Goal: Task Accomplishment & Management: Complete application form

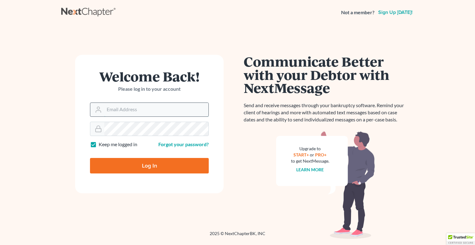
click at [116, 108] on input "Email Address" at bounding box center [156, 110] width 104 height 14
type input "[EMAIL_ADDRESS][DOMAIN_NAME]"
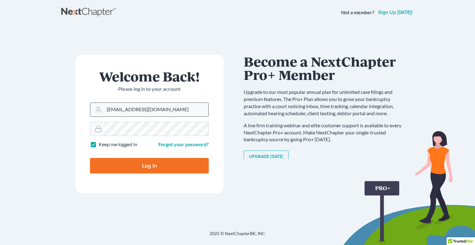
click at [90, 158] on input "Log In" at bounding box center [149, 165] width 119 height 15
type input "Thinking..."
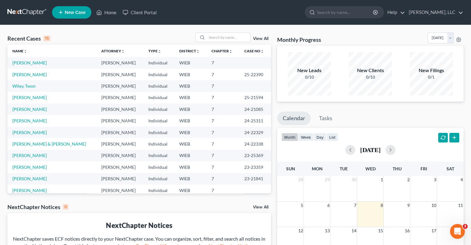
click at [68, 11] on span "New Case" at bounding box center [75, 12] width 21 height 5
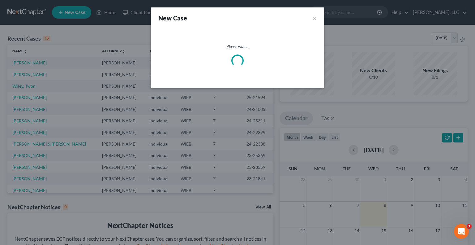
select select "90"
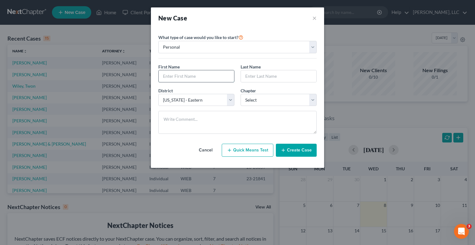
click at [197, 73] on input "text" at bounding box center [197, 76] width 76 height 12
type input "[PERSON_NAME]"
type input "R"
type input "[PERSON_NAME]"
click at [308, 99] on select "Select 7 11 12 13" at bounding box center [279, 100] width 76 height 12
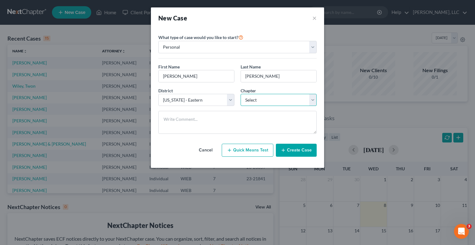
select select "0"
click at [241, 94] on select "Select 7 11 12 13" at bounding box center [279, 100] width 76 height 12
click at [298, 150] on button "Create Case" at bounding box center [296, 150] width 41 height 13
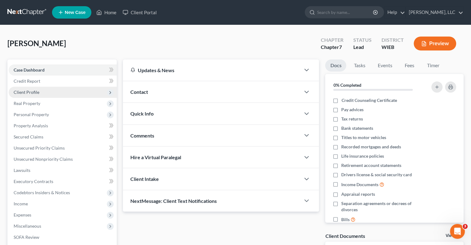
click at [25, 92] on span "Client Profile" at bounding box center [27, 91] width 26 height 5
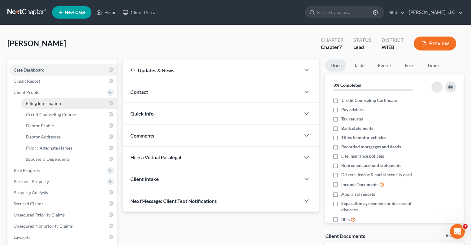
click at [46, 103] on span "Filing Information" at bounding box center [43, 103] width 35 height 5
select select "1"
select select "0"
select select "90"
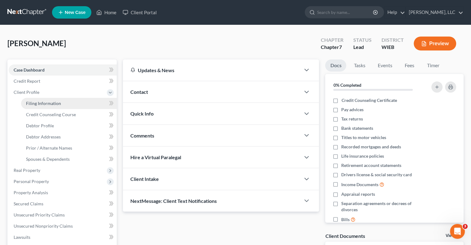
select select "52"
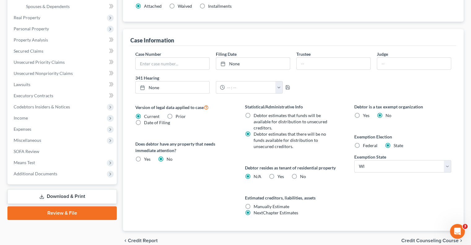
scroll to position [155, 0]
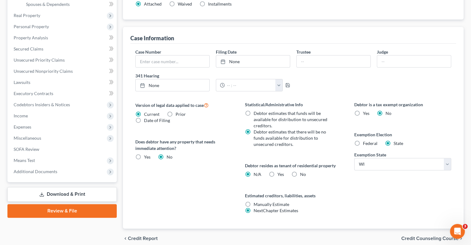
click at [363, 142] on label "Federal" at bounding box center [370, 143] width 15 height 6
click at [365, 142] on input "Federal" at bounding box center [367, 142] width 4 height 4
radio input "true"
radio input "false"
click at [300, 173] on label "No" at bounding box center [303, 174] width 6 height 6
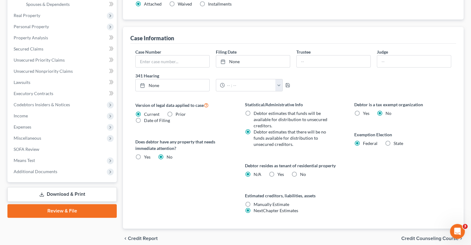
click at [302, 173] on input "No" at bounding box center [304, 173] width 4 height 4
radio input "true"
radio input "false"
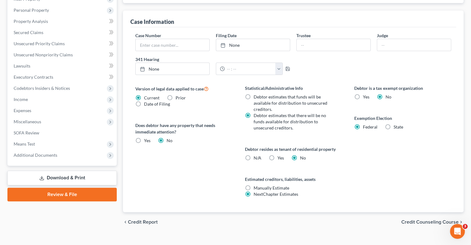
scroll to position [181, 0]
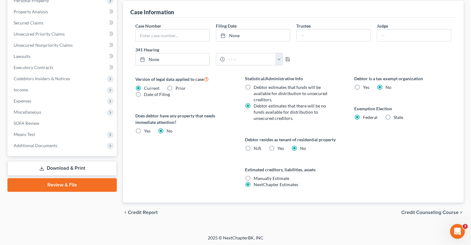
click at [416, 212] on span "Credit Counseling Course" at bounding box center [429, 212] width 57 height 5
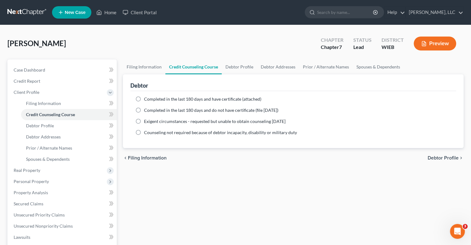
click at [144, 98] on label "Completed in the last 180 days and have certificate (attached)" at bounding box center [202, 99] width 117 height 6
click at [146, 98] on input "Completed in the last 180 days and have certificate (attached)" at bounding box center [148, 98] width 4 height 4
radio input "true"
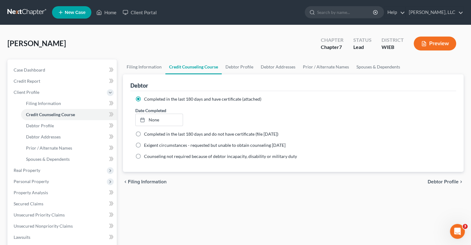
click at [434, 181] on span "Debtor Profile" at bounding box center [443, 181] width 31 height 5
select select "0"
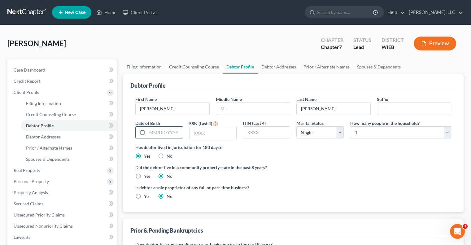
click at [168, 131] on input "text" at bounding box center [164, 133] width 35 height 12
type input "[DATE]"
type input "1811"
drag, startPoint x: 336, startPoint y: 132, endPoint x: 341, endPoint y: 131, distance: 5.0
click at [339, 132] on select "Select Single Married Separated Divorced Widowed" at bounding box center [319, 132] width 47 height 12
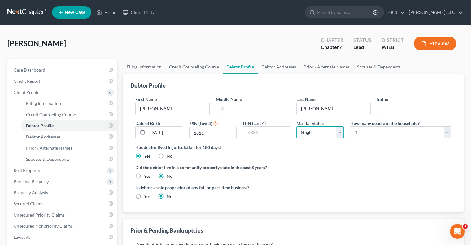
select select "1"
click at [296, 126] on select "Select Single Married Separated Divorced Widowed" at bounding box center [319, 132] width 47 height 12
click at [384, 134] on select "Select 1 2 3 4 5 6 7 8 9 10 11 12 13 14 15 16 17 18 19 20" at bounding box center [400, 132] width 101 height 12
select select "3"
click at [350, 126] on select "Select 1 2 3 4 5 6 7 8 9 10 11 12 13 14 15 16 17 18 19 20" at bounding box center [400, 132] width 101 height 12
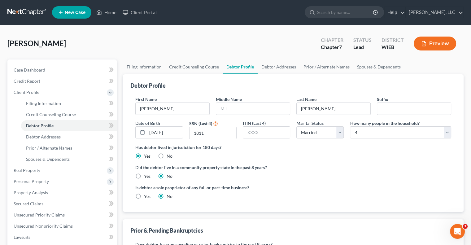
click at [144, 176] on label "Yes" at bounding box center [147, 176] width 7 height 6
click at [146, 176] on input "Yes" at bounding box center [148, 175] width 4 height 4
radio input "true"
radio input "false"
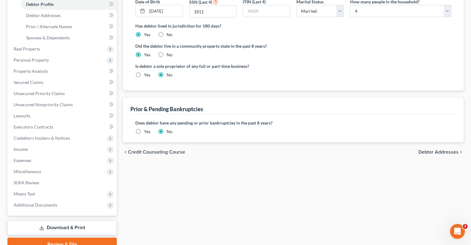
scroll to position [124, 0]
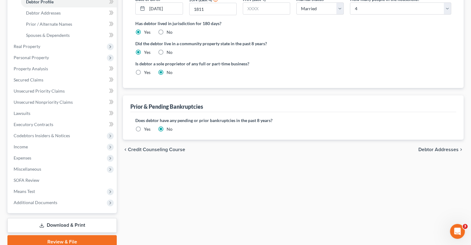
click at [144, 128] on label "Yes" at bounding box center [147, 129] width 7 height 6
click at [146, 128] on input "Yes" at bounding box center [148, 128] width 4 height 4
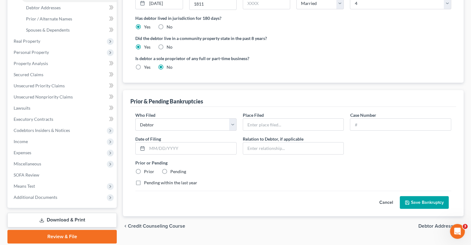
scroll to position [119, 0]
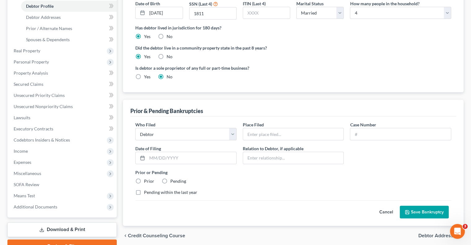
click at [384, 211] on button "Cancel" at bounding box center [385, 212] width 27 height 12
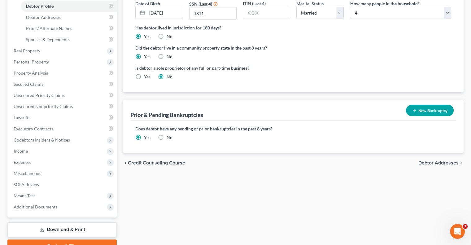
click at [167, 136] on label "No" at bounding box center [170, 137] width 6 height 6
click at [169, 136] on input "No" at bounding box center [171, 136] width 4 height 4
radio input "true"
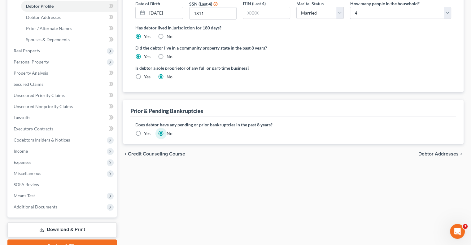
click at [438, 152] on span "Debtor Addresses" at bounding box center [438, 153] width 40 height 5
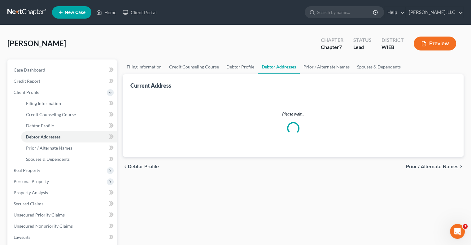
select select "0"
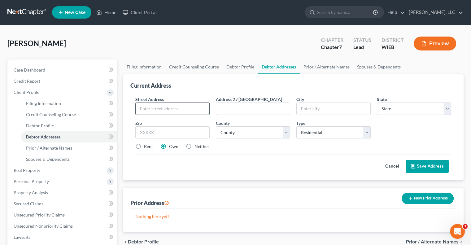
click at [184, 106] on input "text" at bounding box center [173, 109] width 74 height 12
type input "[STREET_ADDRESS]"
type input "53143"
type input "Kenosha"
select select "52"
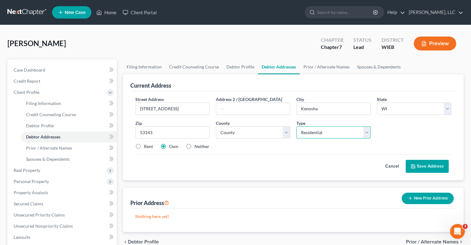
click at [369, 132] on select "Select Residential Mailing Rental Business" at bounding box center [333, 132] width 74 height 12
click at [419, 166] on button "Save Address" at bounding box center [427, 166] width 43 height 13
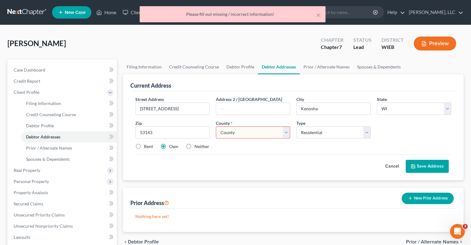
click at [286, 132] on select "County [GEOGRAPHIC_DATA] [GEOGRAPHIC_DATA] [GEOGRAPHIC_DATA] [GEOGRAPHIC_DATA] …" at bounding box center [253, 132] width 74 height 12
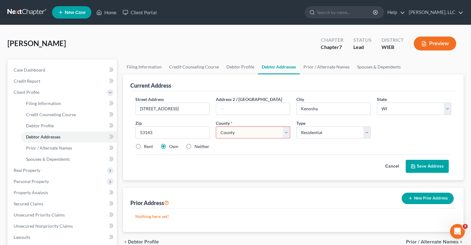
select select "29"
click at [216, 126] on select "County [GEOGRAPHIC_DATA] [GEOGRAPHIC_DATA] [GEOGRAPHIC_DATA] [GEOGRAPHIC_DATA] …" at bounding box center [253, 132] width 74 height 12
click at [413, 165] on icon at bounding box center [412, 166] width 5 height 5
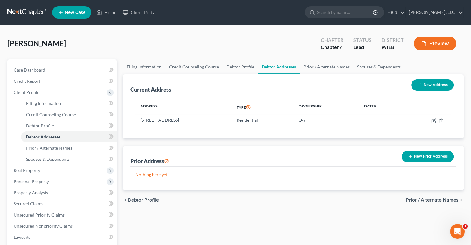
click at [414, 199] on span "Prior / Alternate Names" at bounding box center [432, 200] width 53 height 5
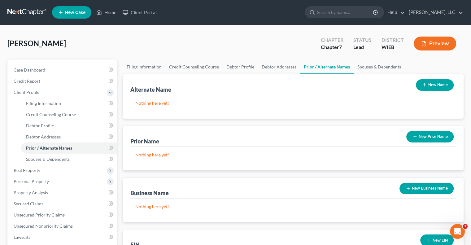
click at [421, 135] on button "New Prior Name" at bounding box center [429, 136] width 47 height 11
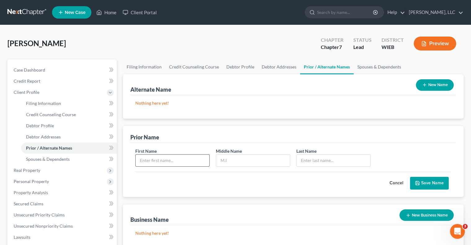
click at [196, 154] on input "text" at bounding box center [173, 160] width 74 height 12
type input "[PERSON_NAME]"
type input "M"
type input "[PERSON_NAME]"
click at [444, 182] on button "Save Name" at bounding box center [429, 183] width 39 height 13
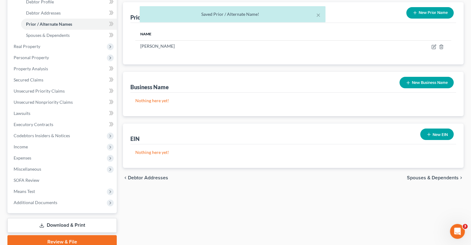
click at [421, 178] on span "Spouses & Dependents" at bounding box center [433, 177] width 52 height 5
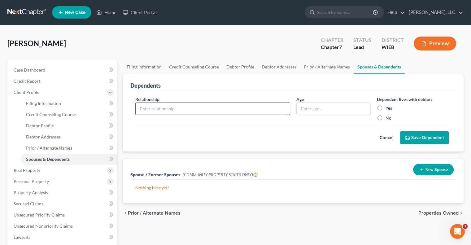
click at [251, 109] on input "text" at bounding box center [213, 109] width 154 height 12
type input "Son"
click at [312, 110] on input "text" at bounding box center [334, 109] width 74 height 12
type input "16"
click at [385, 106] on label "Yes" at bounding box center [388, 108] width 7 height 6
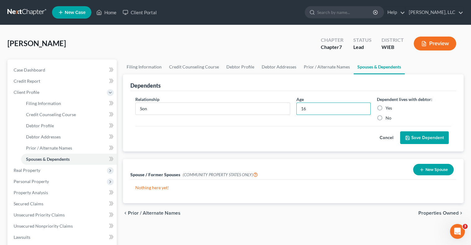
click at [388, 106] on input "Yes" at bounding box center [390, 107] width 4 height 4
radio input "true"
click at [415, 137] on button "Save Dependent" at bounding box center [424, 137] width 49 height 13
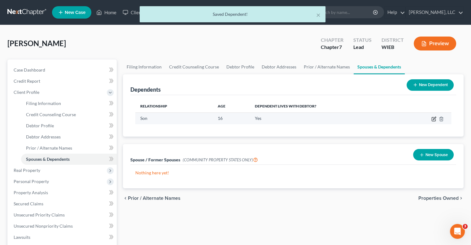
click at [433, 119] on icon "button" at bounding box center [434, 118] width 3 height 3
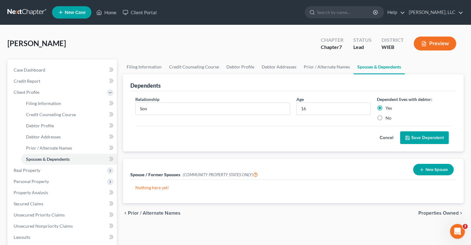
click at [422, 137] on button "Save Dependent" at bounding box center [424, 137] width 49 height 13
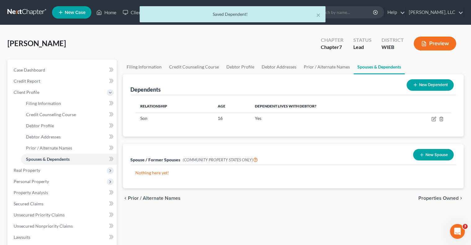
click at [413, 82] on icon at bounding box center [415, 84] width 5 height 5
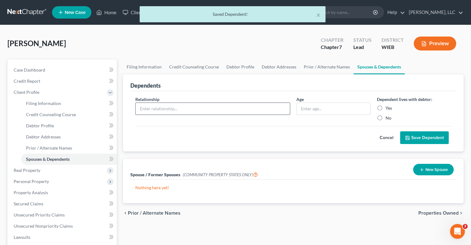
click at [277, 111] on input "text" at bounding box center [213, 109] width 154 height 12
type input "Son"
click at [325, 111] on input "text" at bounding box center [334, 109] width 74 height 12
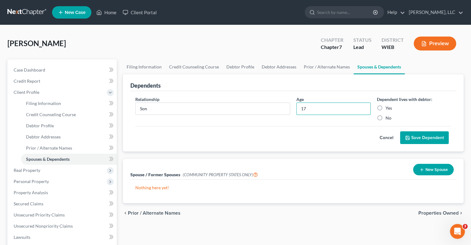
type input "17"
drag, startPoint x: 379, startPoint y: 106, endPoint x: 384, endPoint y: 110, distance: 6.2
click at [385, 106] on label "Yes" at bounding box center [388, 108] width 7 height 6
click at [388, 106] on input "Yes" at bounding box center [390, 107] width 4 height 4
radio input "true"
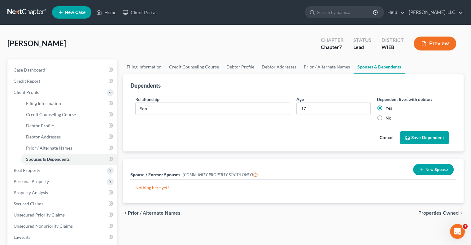
click at [426, 138] on button "Save Dependent" at bounding box center [424, 137] width 49 height 13
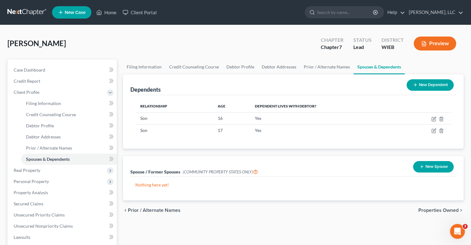
click at [427, 165] on button "New Spouse" at bounding box center [433, 166] width 41 height 11
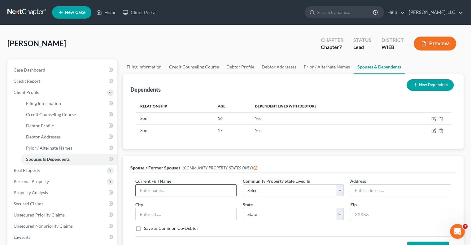
click at [212, 186] on input "text" at bounding box center [186, 190] width 101 height 12
click at [212, 187] on input "[PERSON_NAME]" at bounding box center [186, 190] width 101 height 12
type input "[PERSON_NAME]"
click at [339, 194] on select "Select AZ CA GU ID LA NV NM PR [GEOGRAPHIC_DATA] [GEOGRAPHIC_DATA] [GEOGRAPHIC_…" at bounding box center [293, 190] width 101 height 12
select select "10"
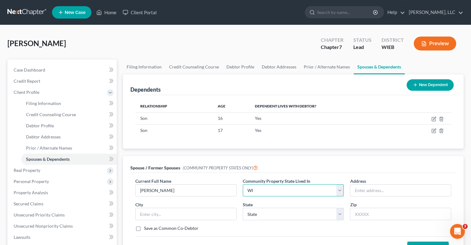
click at [243, 184] on select "Select AZ CA GU ID LA NV NM PR [GEOGRAPHIC_DATA] [GEOGRAPHIC_DATA] [GEOGRAPHIC_…" at bounding box center [293, 190] width 101 height 12
click at [365, 189] on input "text" at bounding box center [400, 190] width 101 height 12
type input "[STREET_ADDRESS]"
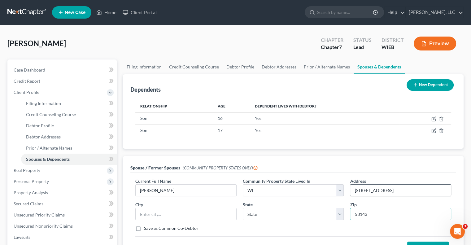
type input "53143"
type input "Kenosha"
select select "52"
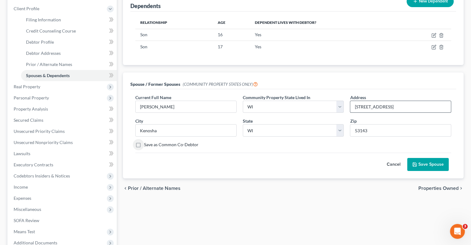
scroll to position [150, 0]
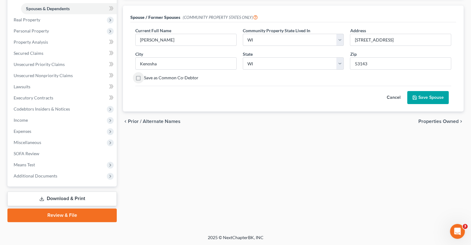
click at [144, 78] on label "Save as Common Co-Debtor" at bounding box center [171, 78] width 54 height 6
click at [146, 78] on input "Save as Common Co-Debtor" at bounding box center [148, 77] width 4 height 4
checkbox input "true"
click at [422, 96] on button "Save Spouse" at bounding box center [427, 97] width 41 height 13
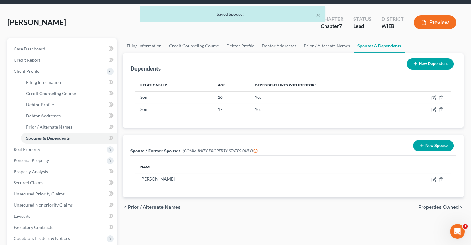
scroll to position [31, 0]
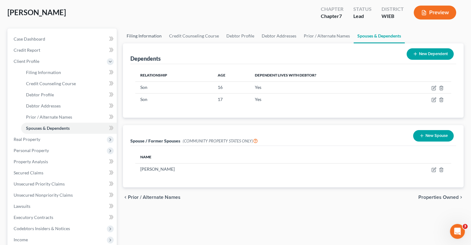
click at [136, 36] on link "Filing Information" at bounding box center [144, 35] width 42 height 15
select select "1"
select select "0"
select select "90"
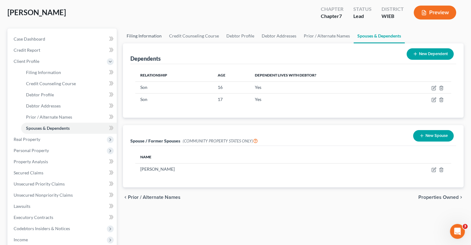
select select "0"
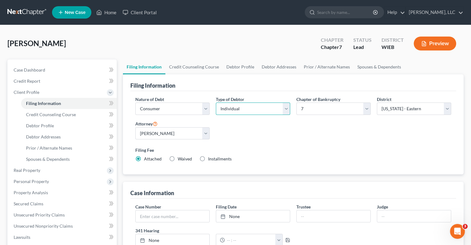
click at [288, 107] on select "Select Individual Joint" at bounding box center [253, 108] width 74 height 12
click at [216, 102] on select "Select Individual Joint" at bounding box center [253, 108] width 74 height 12
drag, startPoint x: 284, startPoint y: 105, endPoint x: 281, endPoint y: 109, distance: 4.6
click at [284, 105] on select "Select Individual Joint" at bounding box center [253, 108] width 74 height 12
select select "1"
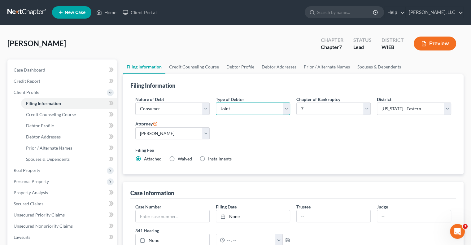
click at [216, 102] on select "Select Individual Joint" at bounding box center [253, 108] width 74 height 12
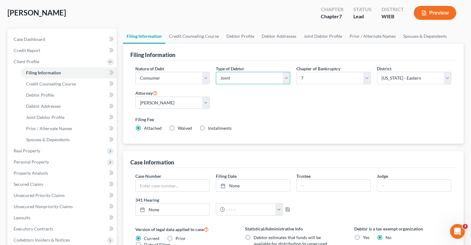
scroll to position [31, 0]
click at [411, 35] on link "Spouses & Dependents" at bounding box center [424, 35] width 51 height 15
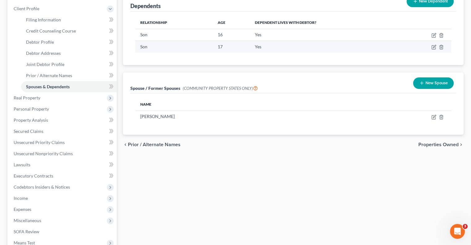
scroll to position [93, 0]
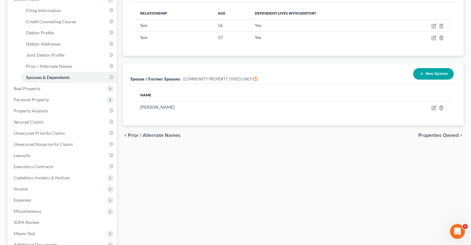
click at [439, 133] on span "Properties Owned" at bounding box center [438, 135] width 40 height 5
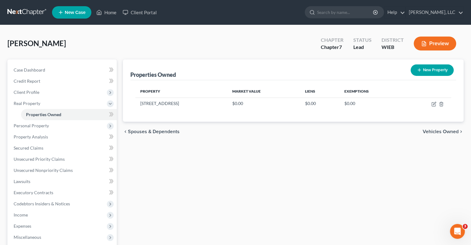
click at [428, 131] on span "Vehicles Owned" at bounding box center [441, 131] width 36 height 5
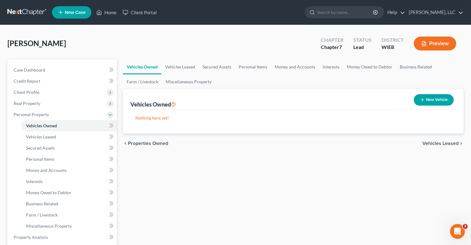
click at [439, 102] on button "New Vehicle" at bounding box center [434, 99] width 40 height 11
select select "0"
select select "2"
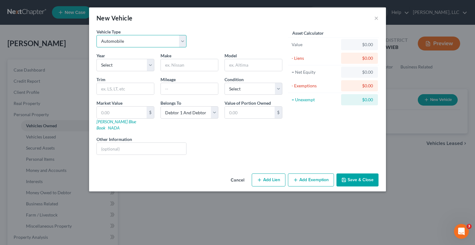
click at [151, 41] on select "Select Automobile Truck Trailer Watercraft Aircraft Motor Home Atv Other Vehicle" at bounding box center [142, 41] width 90 height 12
click at [147, 38] on select "Select Automobile Truck Trailer Watercraft Aircraft Motor Home Atv Other Vehicle" at bounding box center [142, 41] width 90 height 12
select select "1"
click at [97, 35] on select "Select Automobile Truck Trailer Watercraft Aircraft Motor Home Atv Other Vehicle" at bounding box center [142, 41] width 90 height 12
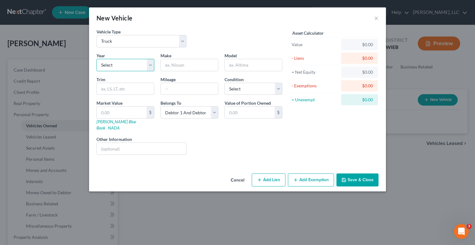
click at [133, 65] on select "Select 2026 2025 2024 2023 2022 2021 2020 2019 2018 2017 2016 2015 2014 2013 20…" at bounding box center [126, 65] width 58 height 12
select select "12"
click at [97, 59] on select "Select 2026 2025 2024 2023 2022 2021 2020 2019 2018 2017 2016 2015 2014 2013 20…" at bounding box center [126, 65] width 58 height 12
click at [207, 63] on input "text" at bounding box center [189, 65] width 57 height 12
type input "GMC"
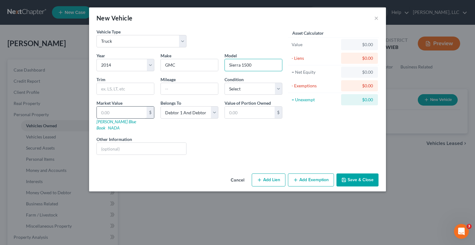
type input "Sierra 1500"
click at [138, 112] on input "text" at bounding box center [122, 112] width 50 height 12
type input "1"
type input "1.00"
type input "10"
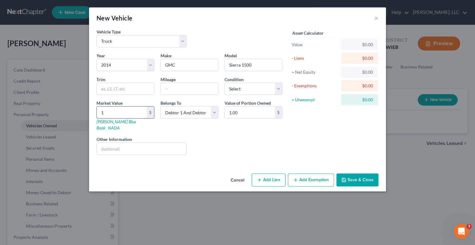
type input "10.00"
type input "100"
type input "100.00"
type input "1000"
type input "1,000.00"
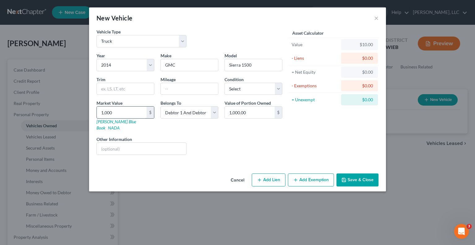
type input "1,0000"
type input "10,000.00"
type input "10,000"
click at [317, 176] on button "Add Exemption" at bounding box center [311, 179] width 46 height 13
select select "2"
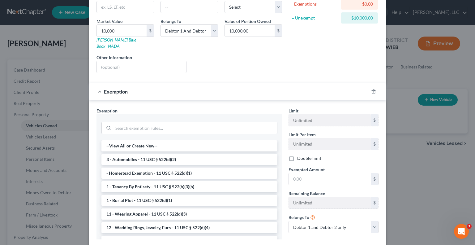
scroll to position [93, 0]
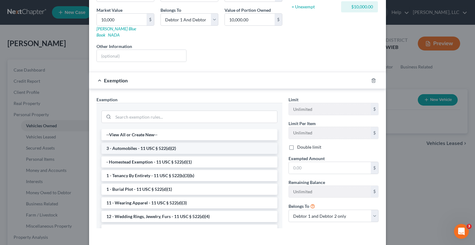
click at [175, 143] on li "3 - Automobiles - 11 USC § 522(d)(2)" at bounding box center [190, 148] width 176 height 11
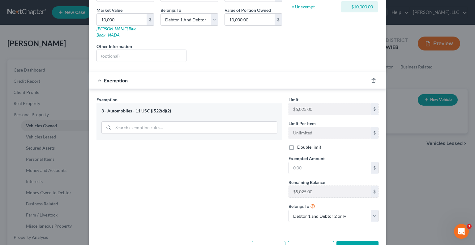
click at [297, 144] on label "Double limit" at bounding box center [309, 147] width 24 height 6
click at [300, 144] on input "Double limit" at bounding box center [302, 146] width 4 height 4
checkbox input "true"
click at [310, 162] on input "text" at bounding box center [330, 168] width 82 height 12
type input "10,000"
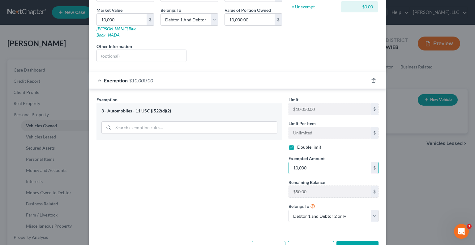
click at [361, 241] on button "Save & Close" at bounding box center [358, 247] width 42 height 13
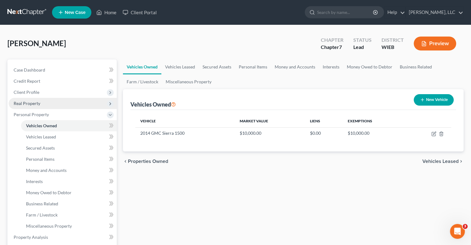
click at [35, 101] on span "Real Property" at bounding box center [27, 103] width 27 height 5
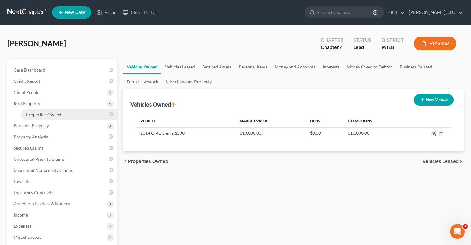
click at [41, 112] on span "Properties Owned" at bounding box center [43, 114] width 35 height 5
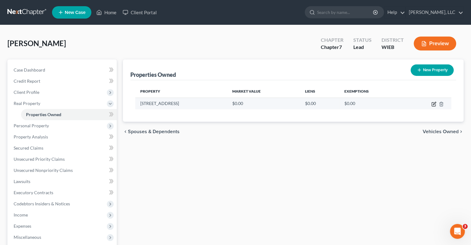
click at [433, 102] on icon "button" at bounding box center [433, 104] width 5 height 5
select select "52"
select select "29"
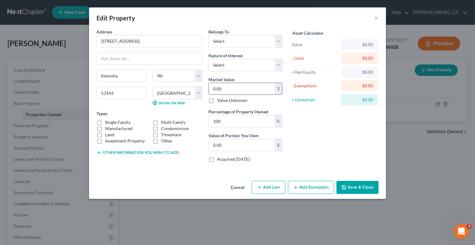
click at [228, 89] on input "0.00" at bounding box center [242, 89] width 66 height 12
type input "1"
type input "1.00"
type input "19"
type input "19.00"
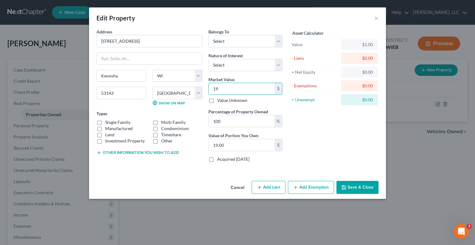
type input "190"
type input "190.00"
type input "1904"
type input "1,904.00"
type input "1,9040"
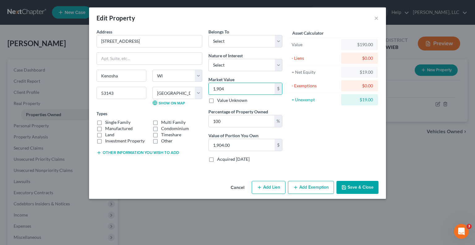
type input "19,040.00"
type input "19,0400"
type input "190,400.00"
type input "190,400"
click at [105, 122] on label "Single Family" at bounding box center [117, 122] width 25 height 6
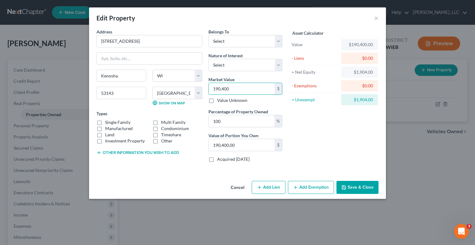
click at [108, 122] on input "Single Family" at bounding box center [110, 121] width 4 height 4
checkbox input "true"
click at [277, 185] on button "Add Lien" at bounding box center [269, 187] width 34 height 13
select select "0"
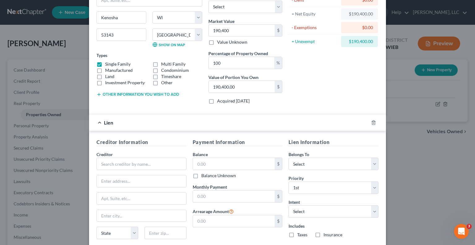
scroll to position [62, 0]
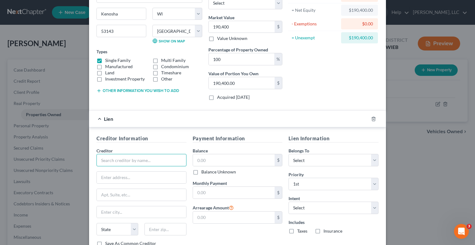
click at [157, 162] on input "text" at bounding box center [142, 160] width 90 height 12
type input "Rocket Mortgage"
type input "PO Box 6577"
type input "60197"
type input "[PERSON_NAME] Stream"
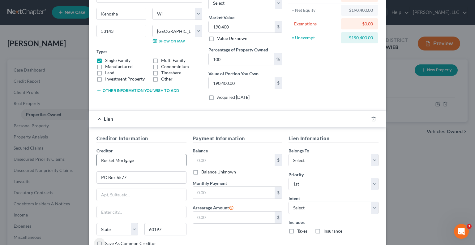
select select "14"
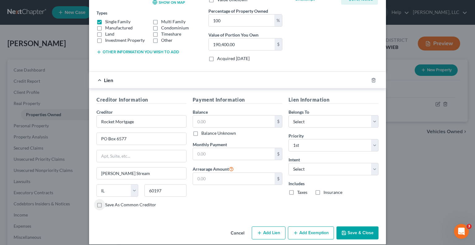
scroll to position [106, 0]
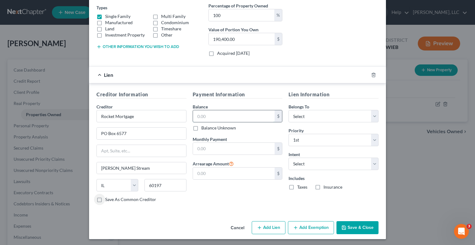
click at [215, 114] on input "text" at bounding box center [234, 116] width 82 height 12
type input "106,566"
click at [223, 148] on input "text" at bounding box center [234, 149] width 82 height 12
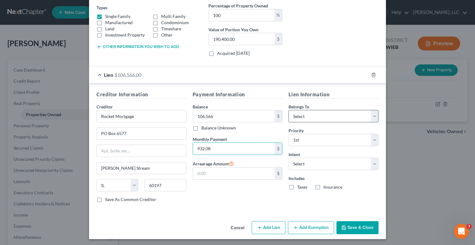
type input "932.08"
click at [317, 117] on select "Select Debtor 1 Only Debtor 2 Only Debtor 1 And Debtor 2 Only At Least One Of T…" at bounding box center [334, 116] width 90 height 12
select select "2"
click at [289, 110] on select "Select Debtor 1 Only Debtor 2 Only Debtor 1 And Debtor 2 Only At Least One Of T…" at bounding box center [334, 116] width 90 height 12
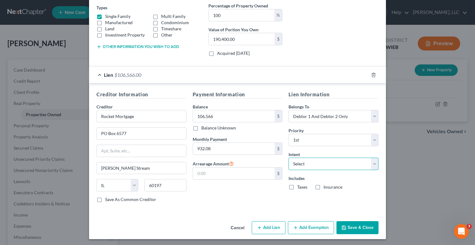
click at [306, 163] on select "Select Surrender Redeem Reaffirm Avoid Other" at bounding box center [334, 164] width 90 height 12
select select "2"
click at [289, 158] on select "Select Surrender Redeem Reaffirm Avoid Other" at bounding box center [334, 164] width 90 height 12
click at [297, 187] on label "Taxes" at bounding box center [302, 187] width 10 height 6
click at [300, 187] on input "Taxes" at bounding box center [302, 186] width 4 height 4
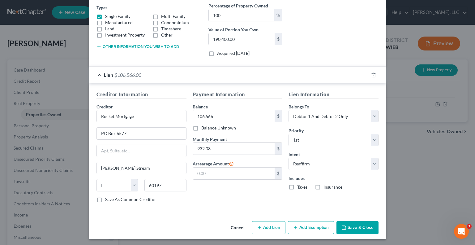
checkbox input "true"
click at [324, 185] on label "Insurance" at bounding box center [333, 187] width 19 height 6
click at [326, 185] on input "Insurance" at bounding box center [328, 186] width 4 height 4
checkbox input "true"
click at [272, 229] on button "Add Lien" at bounding box center [269, 227] width 34 height 13
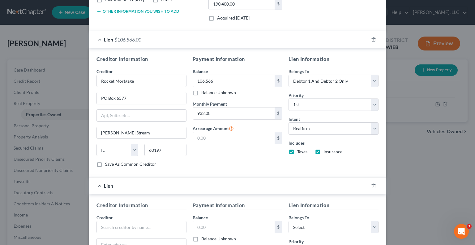
scroll to position [230, 0]
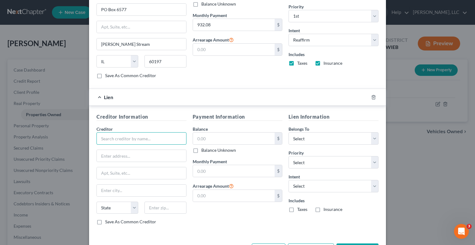
click at [157, 137] on input "text" at bounding box center [142, 138] width 90 height 12
type input "R"
click at [105, 72] on label "Save As Common Creditor" at bounding box center [130, 75] width 51 height 6
click at [108, 72] on input "Save As Common Creditor" at bounding box center [110, 74] width 4 height 4
checkbox input "true"
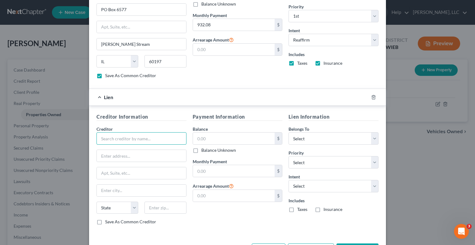
click at [121, 137] on input "text" at bounding box center [142, 138] width 90 height 12
type input "Rocket Mortgage"
click at [126, 146] on div "Creditor * Rocket Mortgage State [US_STATE] AK AR AZ CA CO [GEOGRAPHIC_DATA] DE…" at bounding box center [142, 172] width 90 height 93
click at [130, 160] on div at bounding box center [142, 156] width 90 height 12
click at [136, 139] on input "Rocket Mortgage" at bounding box center [142, 138] width 90 height 12
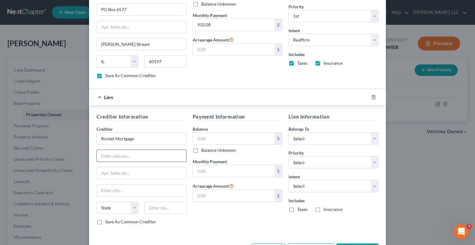
click at [126, 155] on input "text" at bounding box center [141, 156] width 89 height 12
type input "PO Box"
click at [209, 195] on input "text" at bounding box center [234, 196] width 82 height 12
type input "1,214.61"
click at [133, 154] on input "PO Box" at bounding box center [141, 156] width 89 height 12
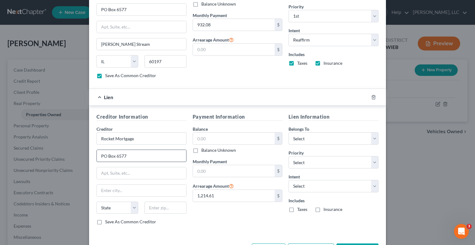
type input "PO Box 6577"
type input "60197"
type input "[PERSON_NAME] Stream"
select select "14"
click at [215, 169] on input "text" at bounding box center [234, 171] width 82 height 12
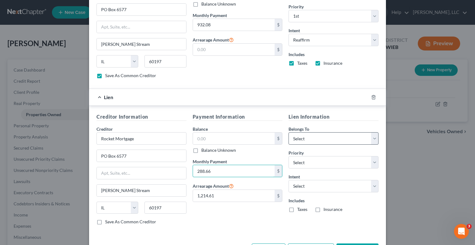
type input "288.66"
click at [315, 136] on select "Select Debtor 1 Only Debtor 2 Only Debtor 1 And Debtor 2 Only At Least One Of T…" at bounding box center [334, 138] width 90 height 12
select select "2"
click at [289, 132] on select "Select Debtor 1 Only Debtor 2 Only Debtor 1 And Debtor 2 Only At Least One Of T…" at bounding box center [334, 138] width 90 height 12
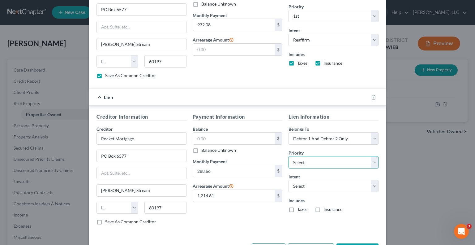
click at [323, 163] on select "Select 2nd 3rd 4th 5th 6th 7th 8th 9th 10th 11th 12th 13th 14th 15th 16th 17th …" at bounding box center [334, 162] width 90 height 12
select select "0"
click at [289, 156] on select "Select 2nd 3rd 4th 5th 6th 7th 8th 9th 10th 11th 12th 13th 14th 15th 16th 17th …" at bounding box center [334, 162] width 90 height 12
click at [336, 180] on select "Select Surrender Redeem Reaffirm Avoid Other" at bounding box center [334, 186] width 90 height 12
select select "2"
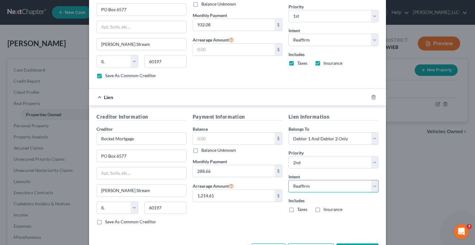
click at [289, 180] on select "Select Surrender Redeem Reaffirm Avoid Other" at bounding box center [334, 186] width 90 height 12
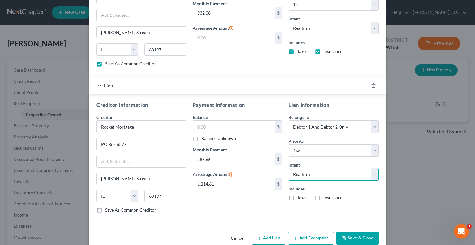
scroll to position [251, 0]
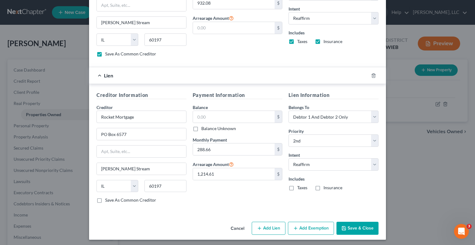
click at [355, 224] on button "Save & Close" at bounding box center [358, 228] width 42 height 13
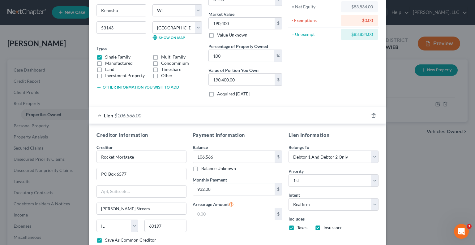
scroll to position [4, 0]
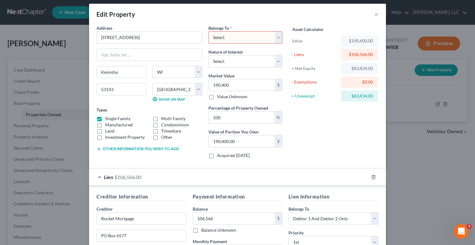
click at [280, 32] on select "Select Debtor 1 Only Debtor 2 Only Debtor 1 And Debtor 2 Only At Least One Of T…" at bounding box center [246, 37] width 74 height 12
select select "2"
click at [209, 31] on select "Select Debtor 1 Only Debtor 2 Only Debtor 1 And Debtor 2 Only At Least One Of T…" at bounding box center [246, 37] width 74 height 12
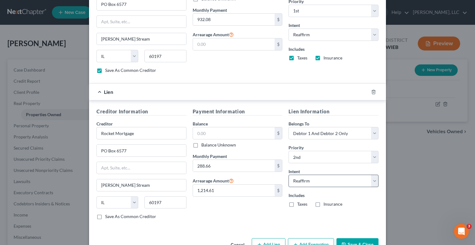
scroll to position [251, 0]
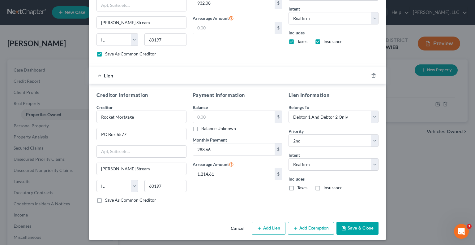
click at [353, 223] on button "Save & Close" at bounding box center [358, 228] width 42 height 13
checkbox input "false"
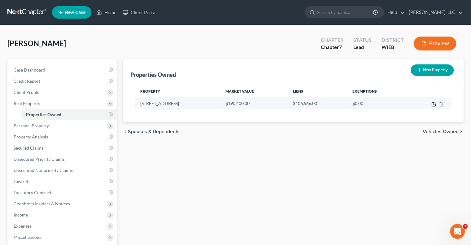
click at [433, 102] on icon "button" at bounding box center [433, 104] width 5 height 5
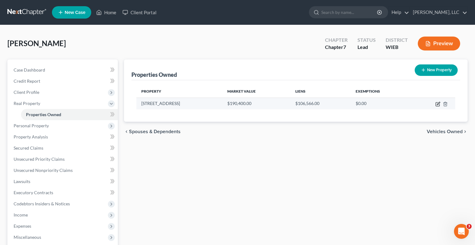
select select "52"
select select "29"
select select "2"
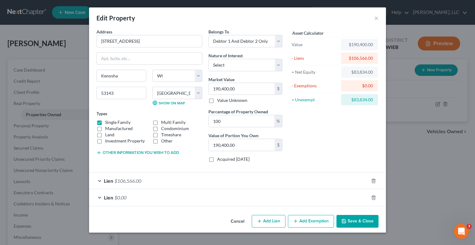
click at [303, 221] on button "Add Exemption" at bounding box center [311, 221] width 46 height 13
select select "2"
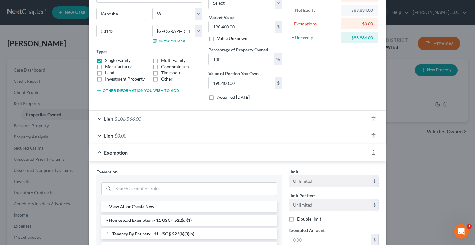
scroll to position [160, 0]
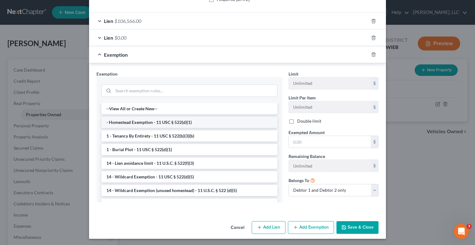
click at [116, 120] on li "- Homestead Exemption - 11 USC § 522(d)(1)" at bounding box center [190, 122] width 176 height 11
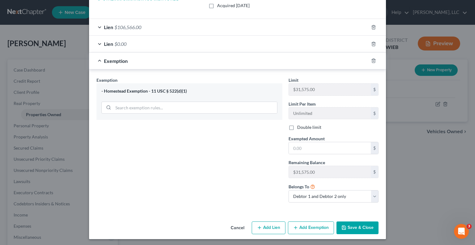
click at [297, 125] on label "Double limit" at bounding box center [309, 127] width 24 height 6
click at [300, 125] on input "Double limit" at bounding box center [302, 126] width 4 height 4
checkbox input "true"
click at [371, 57] on div at bounding box center [377, 61] width 17 height 10
click at [374, 61] on line "button" at bounding box center [374, 61] width 0 height 1
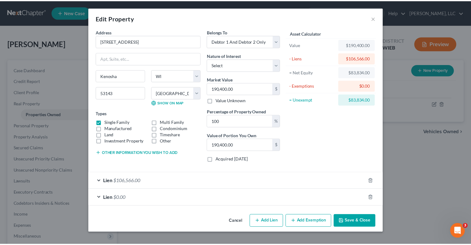
scroll to position [0, 0]
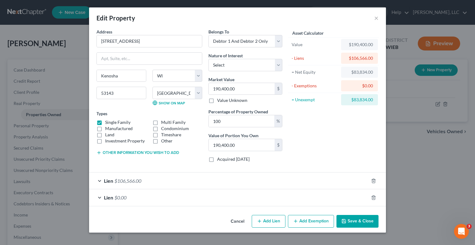
click at [356, 221] on button "Save & Close" at bounding box center [358, 221] width 42 height 13
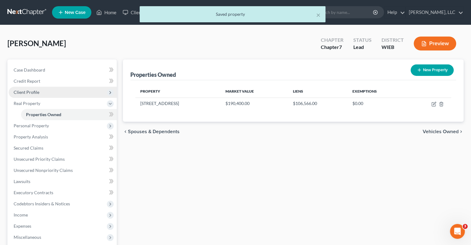
click at [32, 92] on span "Client Profile" at bounding box center [27, 91] width 26 height 5
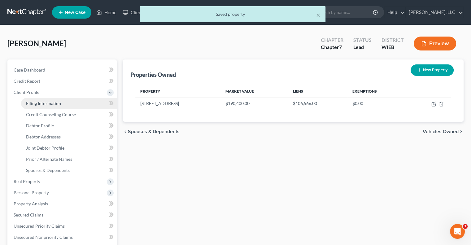
click at [38, 103] on span "Filing Information" at bounding box center [43, 103] width 35 height 5
select select "1"
select select "0"
select select "90"
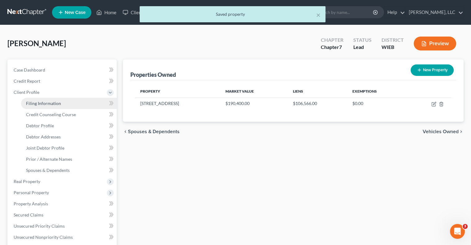
select select "0"
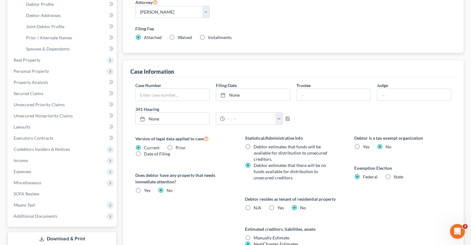
scroll to position [124, 0]
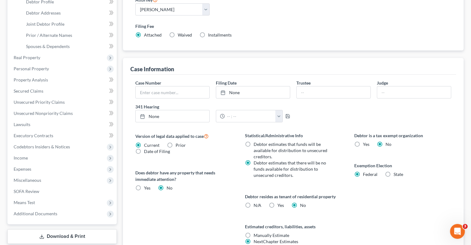
click at [393, 174] on label "State" at bounding box center [398, 174] width 10 height 6
click at [396, 174] on input "State" at bounding box center [398, 173] width 4 height 4
radio input "true"
radio input "false"
select select "52"
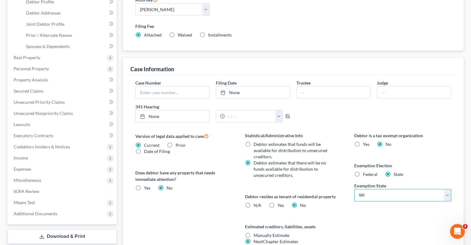
click at [448, 192] on select "State [US_STATE] AK AR AZ CA CO CT DE DC [GEOGRAPHIC_DATA] [GEOGRAPHIC_DATA] GU…" at bounding box center [402, 195] width 97 height 12
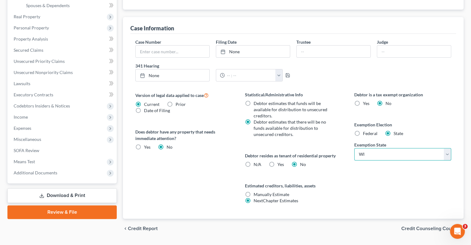
scroll to position [181, 0]
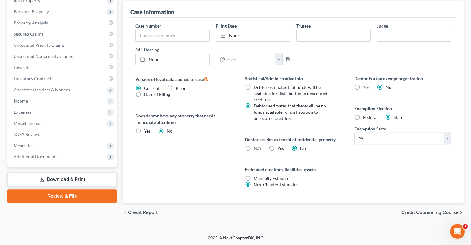
click at [410, 211] on span "Credit Counseling Course" at bounding box center [429, 212] width 57 height 5
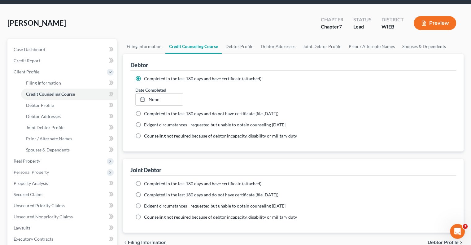
scroll to position [93, 0]
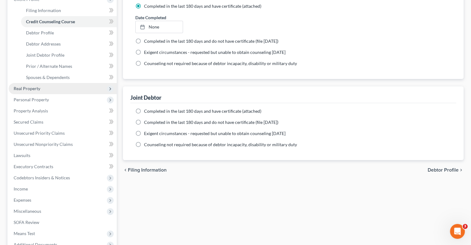
click at [31, 89] on span "Real Property" at bounding box center [27, 88] width 27 height 5
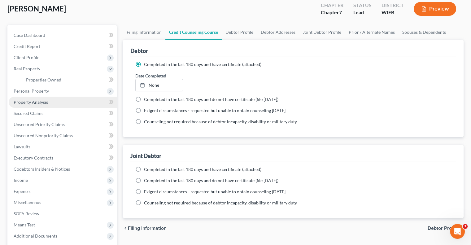
scroll to position [33, 0]
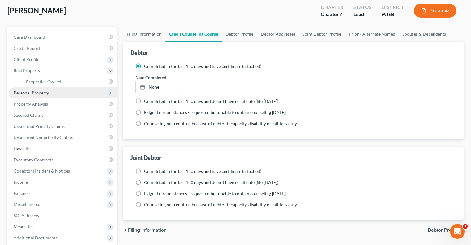
click at [45, 93] on span "Personal Property" at bounding box center [31, 92] width 35 height 5
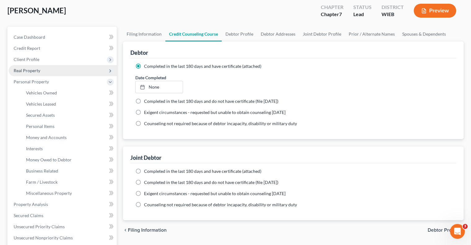
click at [38, 68] on span "Real Property" at bounding box center [27, 70] width 27 height 5
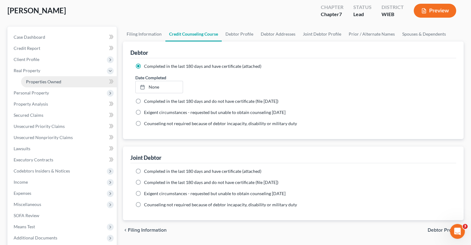
click at [44, 79] on span "Properties Owned" at bounding box center [43, 81] width 35 height 5
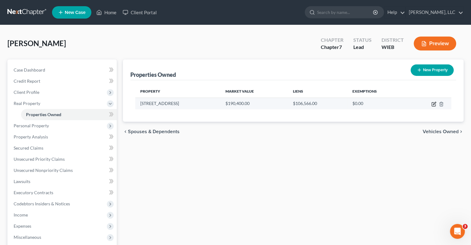
click at [432, 103] on icon "button" at bounding box center [434, 104] width 4 height 4
select select "52"
select select "29"
select select "2"
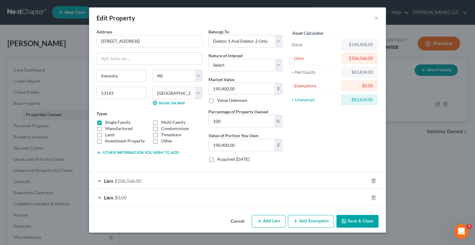
click at [100, 195] on div "Lien $0.00" at bounding box center [229, 197] width 280 height 16
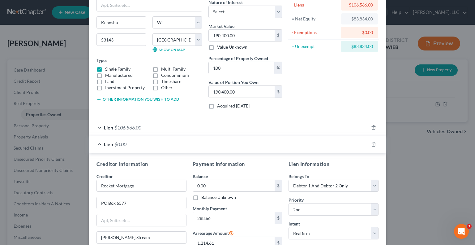
scroll to position [123, 0]
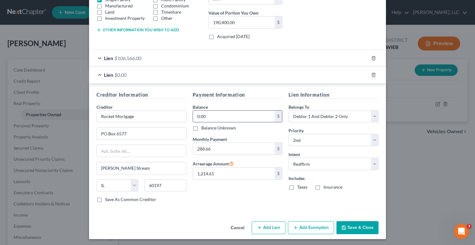
click at [237, 115] on input "0.00" at bounding box center [234, 117] width 82 height 12
type input "9,293.31"
click at [361, 225] on button "Save & Close" at bounding box center [358, 227] width 42 height 13
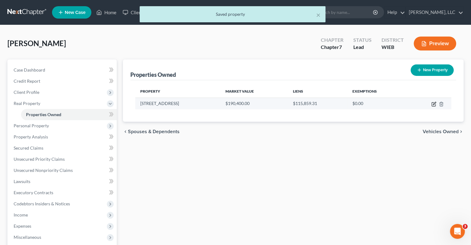
click at [432, 102] on icon "button" at bounding box center [434, 104] width 4 height 4
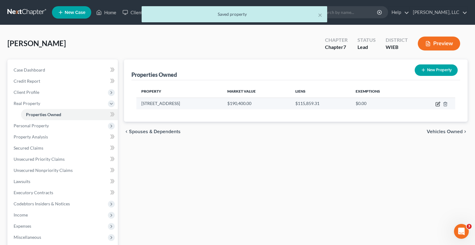
select select "52"
select select "29"
select select "2"
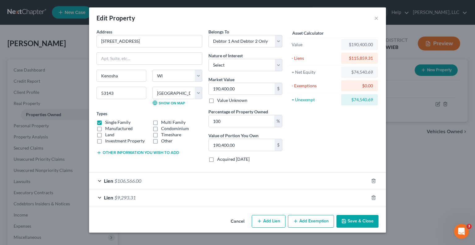
click at [305, 220] on button "Add Exemption" at bounding box center [311, 221] width 46 height 13
select select "2"
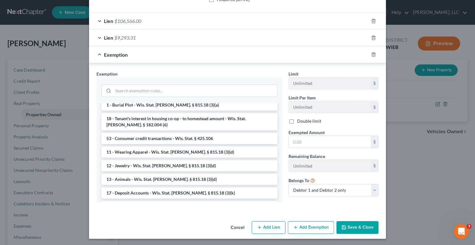
scroll to position [0, 0]
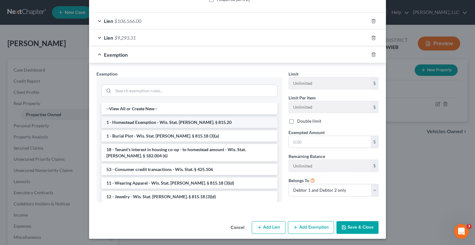
click at [175, 118] on li "1 - Homestead Exemption - Wis. Stat. [PERSON_NAME]. § 815.20" at bounding box center [190, 122] width 176 height 11
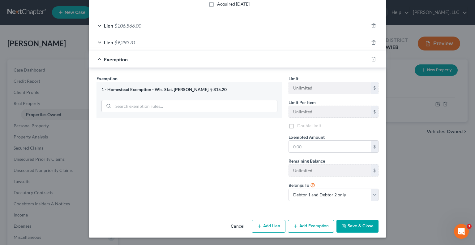
scroll to position [155, 0]
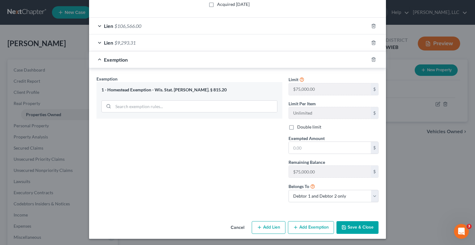
click at [297, 125] on label "Double limit" at bounding box center [309, 127] width 24 height 6
click at [300, 125] on input "Double limit" at bounding box center [302, 126] width 4 height 4
checkbox input "true"
click at [305, 144] on input "text" at bounding box center [330, 148] width 82 height 12
type input "74,540.69"
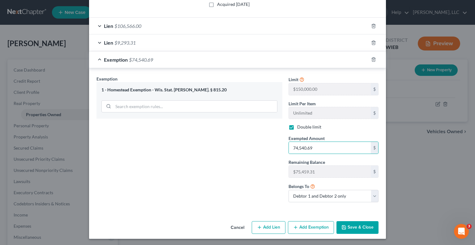
click at [356, 225] on button "Save & Close" at bounding box center [358, 227] width 42 height 13
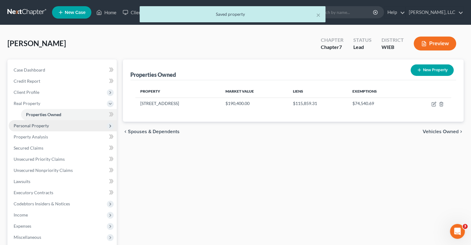
click at [51, 126] on span "Personal Property" at bounding box center [63, 125] width 108 height 11
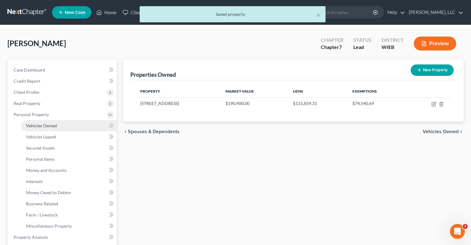
click at [54, 123] on span "Vehicles Owned" at bounding box center [41, 125] width 31 height 5
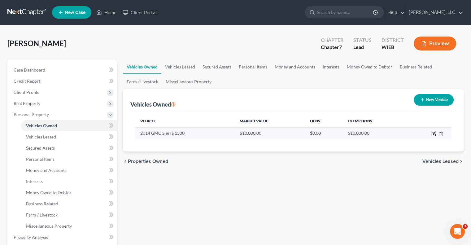
click at [432, 132] on icon "button" at bounding box center [433, 133] width 5 height 5
select select "1"
select select "12"
select select "2"
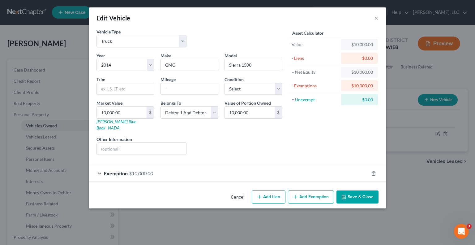
click at [98, 166] on div "Exemption $10,000.00" at bounding box center [229, 173] width 280 height 16
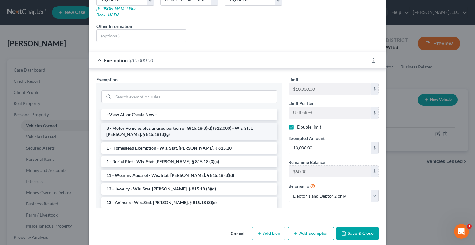
click at [134, 125] on li "3 - Motor Vehicles plus unused portion of §815.18(3)(d) ($12,000) - Wis. Stat. …" at bounding box center [190, 131] width 176 height 17
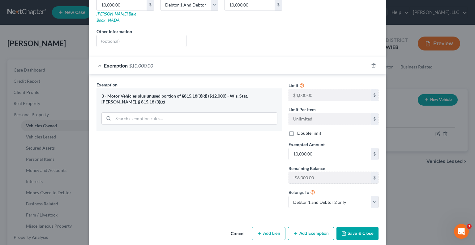
click at [297, 130] on label "Double limit" at bounding box center [309, 133] width 24 height 6
click at [300, 130] on input "Double limit" at bounding box center [302, 132] width 4 height 4
checkbox input "true"
click at [310, 148] on input "10,000.00" at bounding box center [330, 154] width 82 height 12
type input "8,000"
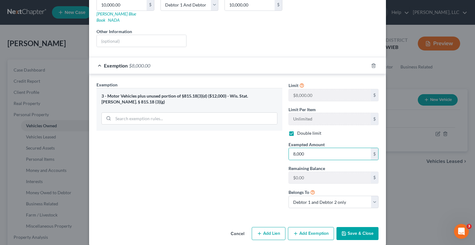
click at [365, 227] on button "Save & Close" at bounding box center [358, 233] width 42 height 13
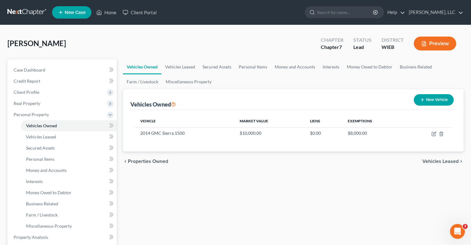
click at [437, 162] on span "Vehicles Leased" at bounding box center [440, 161] width 36 height 5
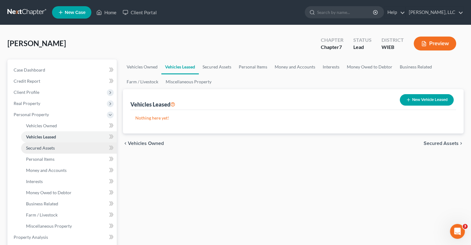
click at [47, 149] on span "Secured Assets" at bounding box center [40, 147] width 29 height 5
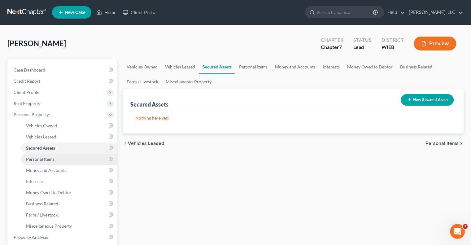
click at [46, 157] on span "Personal Items" at bounding box center [40, 158] width 28 height 5
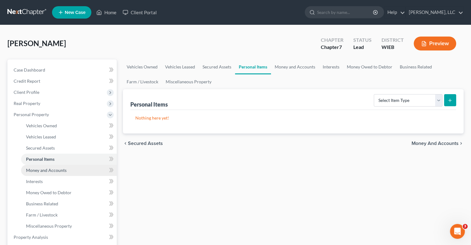
click at [46, 167] on span "Money and Accounts" at bounding box center [46, 169] width 41 height 5
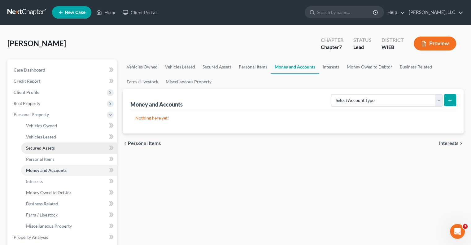
click at [48, 147] on span "Secured Assets" at bounding box center [40, 147] width 29 height 5
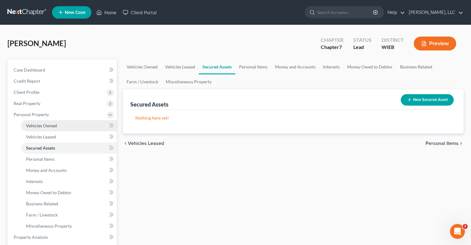
click at [58, 124] on link "Vehicles Owned" at bounding box center [69, 125] width 96 height 11
